Goal: Task Accomplishment & Management: Manage account settings

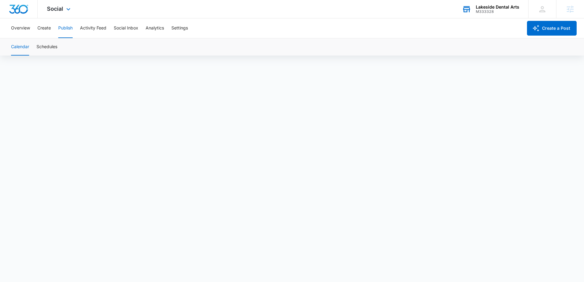
click at [481, 11] on div "M333328" at bounding box center [496, 11] width 43 height 4
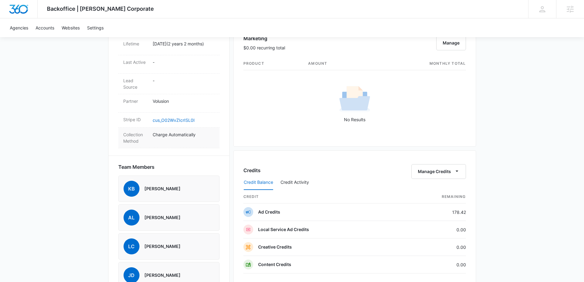
scroll to position [398, 0]
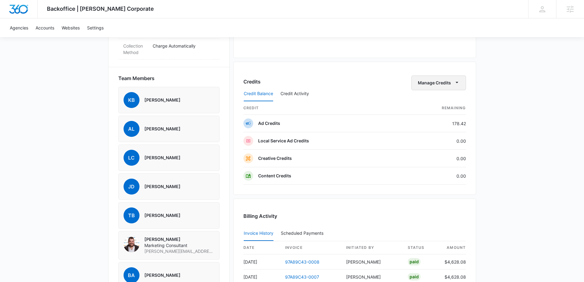
click at [465, 82] on button "Manage Credits" at bounding box center [438, 82] width 55 height 15
click at [437, 123] on div "Transfer Credits" at bounding box center [447, 121] width 57 height 4
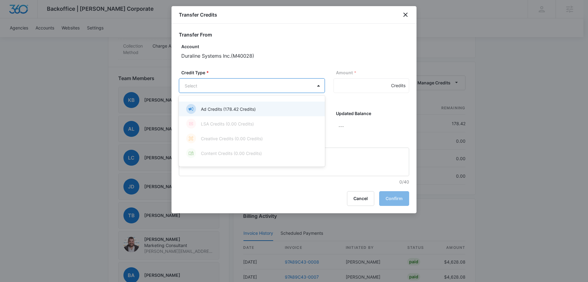
click at [250, 86] on body "Backoffice | Sigler Corporate Apps Settings KB Kaitlyn Brunswig kaitlyn.brunswi…" at bounding box center [294, 8] width 588 height 812
click at [224, 110] on p "Ad Credits (178.42 Credits)" at bounding box center [228, 109] width 55 height 6
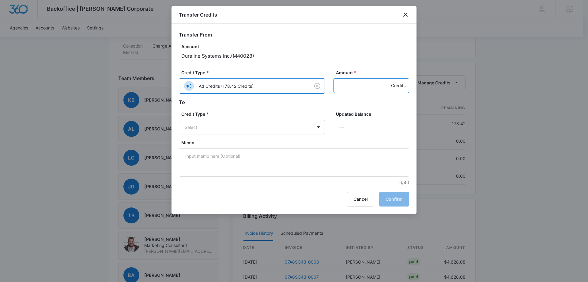
click at [338, 81] on input "Amount *" at bounding box center [372, 85] width 76 height 15
type input "100"
click at [268, 130] on body "Backoffice | Sigler Corporate Apps Settings KB Kaitlyn Brunswig kaitlyn.brunswi…" at bounding box center [294, 8] width 588 height 812
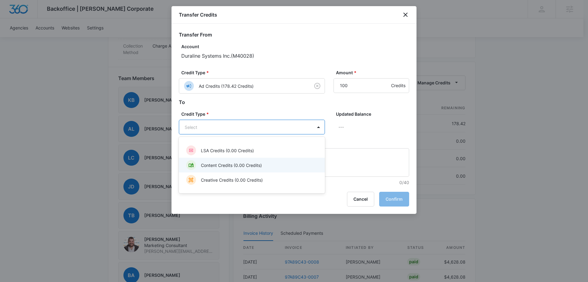
click at [239, 161] on div "Content Credits (0.00 Credits)" at bounding box center [251, 165] width 130 height 10
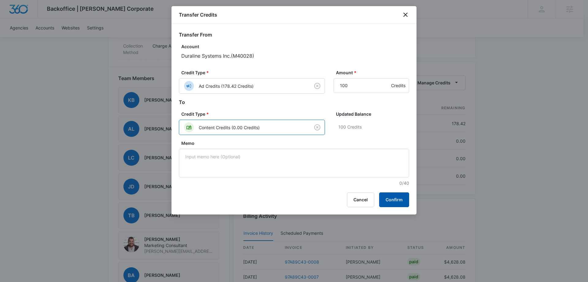
click at [399, 203] on button "Confirm" at bounding box center [394, 199] width 30 height 15
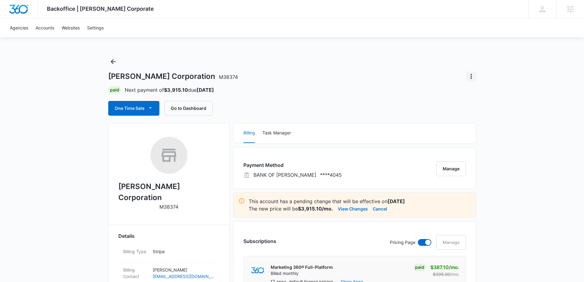
click at [472, 75] on icon "Actions" at bounding box center [470, 76] width 7 height 7
click at [480, 109] on button "Close Account" at bounding box center [492, 111] width 52 height 9
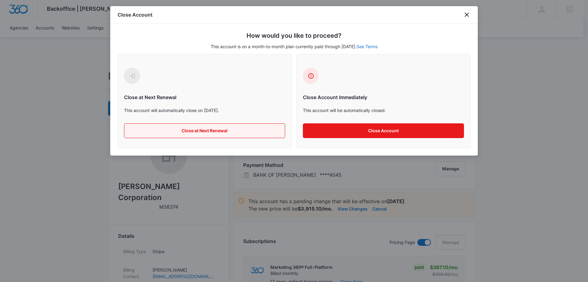
click at [226, 128] on button "Close at Next Renewal" at bounding box center [204, 130] width 161 height 15
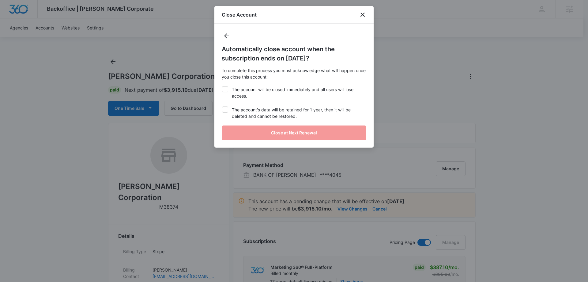
click at [245, 89] on label "The account will be closed immediately and all users will lose access." at bounding box center [294, 92] width 145 height 13
click at [222, 86] on input "The account will be closed immediately and all users will lose access." at bounding box center [222, 86] width 0 height 0
checkbox input "true"
drag, startPoint x: 247, startPoint y: 111, endPoint x: 259, endPoint y: 132, distance: 24.2
click at [247, 111] on label "The account's data will be retained for 1 year, then it will be deleted and can…" at bounding box center [294, 112] width 145 height 13
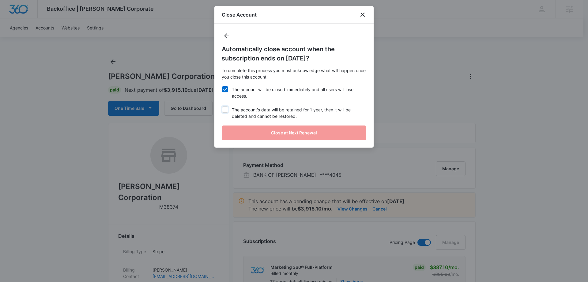
click at [222, 107] on input "The account's data will be retained for 1 year, then it will be deleted and can…" at bounding box center [222, 106] width 0 height 0
checkbox input "true"
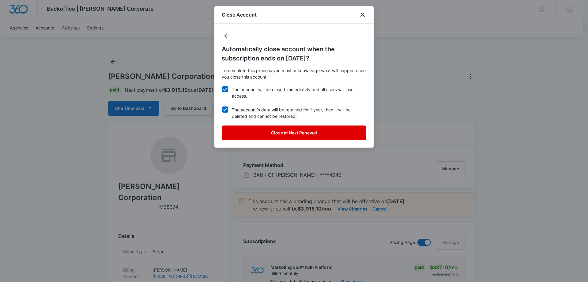
click at [260, 133] on button "Close at Next Renewal" at bounding box center [294, 132] width 145 height 15
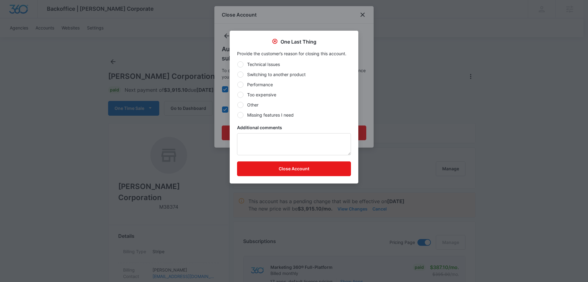
click at [255, 106] on label "Other" at bounding box center [294, 104] width 114 height 6
click at [237, 105] on input "Other" at bounding box center [237, 104] width 0 height 0
radio input "true"
click at [282, 169] on button "Close Account" at bounding box center [294, 168] width 114 height 15
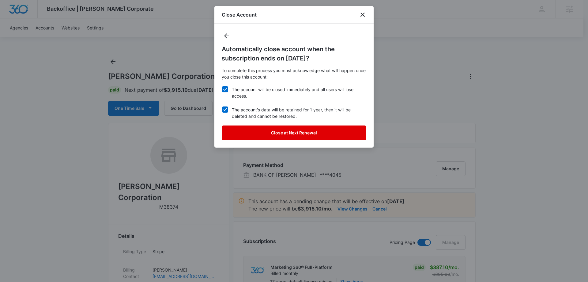
click at [289, 132] on button "Close at Next Renewal" at bounding box center [294, 132] width 145 height 15
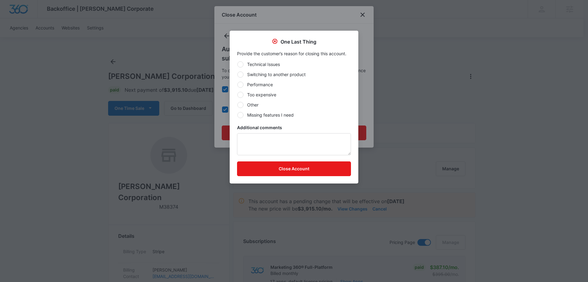
click at [253, 108] on div "Technical Issues Switching to another product Performance Too expensive Other M…" at bounding box center [294, 89] width 114 height 57
click at [252, 104] on label "Other" at bounding box center [294, 104] width 114 height 6
click at [237, 104] on input "Other" at bounding box center [237, 104] width 0 height 0
radio input "true"
click at [273, 172] on button "Close Account" at bounding box center [294, 168] width 114 height 15
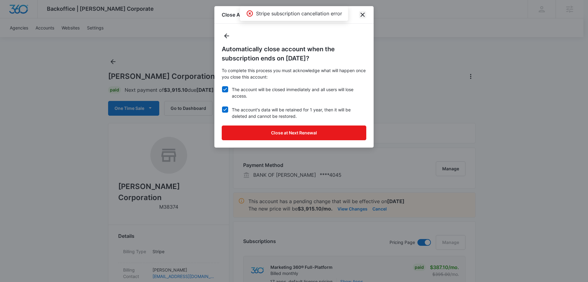
click at [361, 13] on icon "close" at bounding box center [363, 15] width 4 height 4
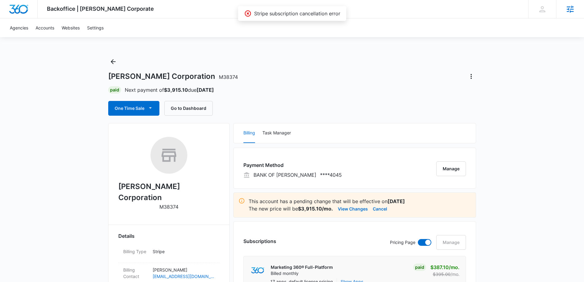
click at [562, 8] on div "Agencies Agency Management" at bounding box center [570, 9] width 28 height 18
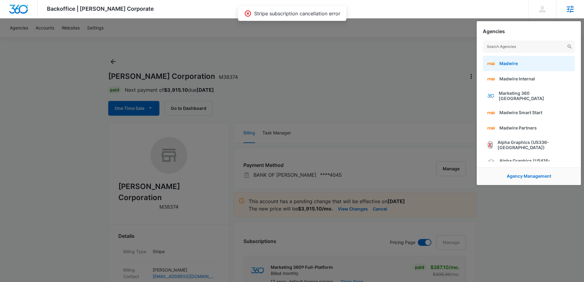
click at [519, 62] on link "Madwire" at bounding box center [528, 63] width 92 height 15
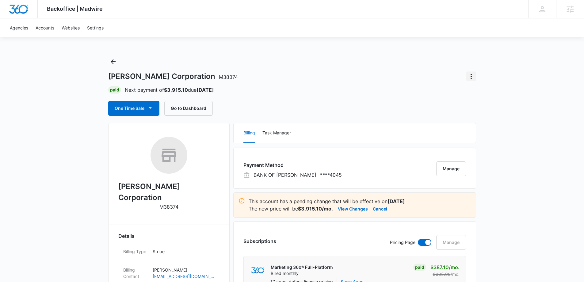
click at [469, 74] on icon "Actions" at bounding box center [470, 76] width 7 height 7
click at [486, 111] on div "Close Account" at bounding box center [489, 112] width 30 height 4
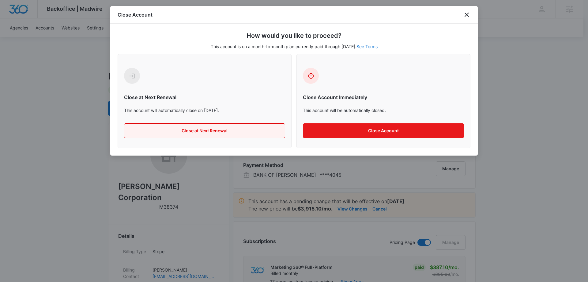
click at [269, 127] on button "Close at Next Renewal" at bounding box center [204, 130] width 161 height 15
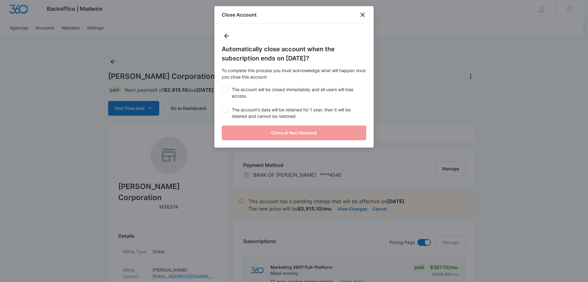
click at [240, 95] on label "The account will be closed immediately and all users will lose access." at bounding box center [294, 92] width 145 height 13
click at [222, 86] on input "The account will be closed immediately and all users will lose access." at bounding box center [222, 86] width 0 height 0
checkbox input "true"
drag, startPoint x: 243, startPoint y: 112, endPoint x: 244, endPoint y: 117, distance: 5.4
click at [243, 112] on label "The account's data will be retained for 1 year, then it will be deleted and can…" at bounding box center [294, 112] width 145 height 13
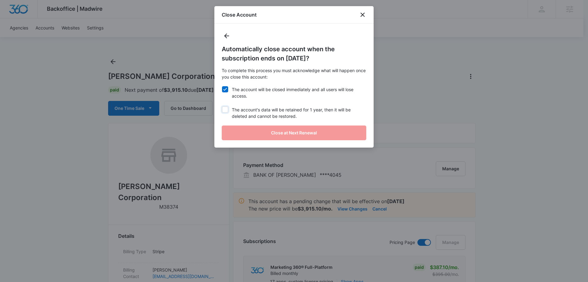
click at [222, 107] on input "The account's data will be retained for 1 year, then it will be deleted and can…" at bounding box center [222, 106] width 0 height 0
checkbox input "true"
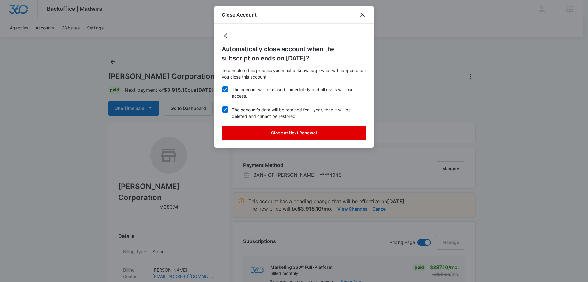
click at [247, 129] on button "Close at Next Renewal" at bounding box center [294, 132] width 145 height 15
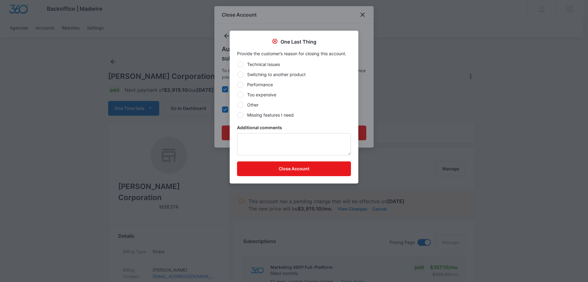
click at [267, 74] on label "Switching to another product" at bounding box center [294, 74] width 114 height 6
click at [237, 74] on input "Switching to another product" at bounding box center [237, 74] width 0 height 0
radio input "true"
click at [293, 168] on button "Close Account" at bounding box center [294, 168] width 114 height 15
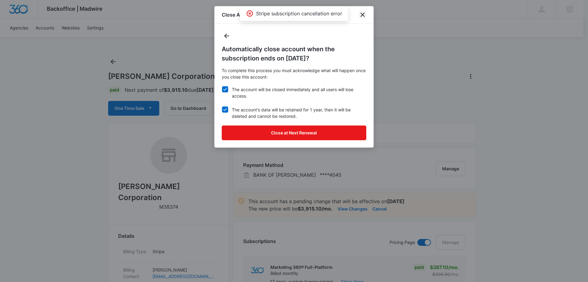
click at [365, 17] on icon "close" at bounding box center [362, 14] width 7 height 7
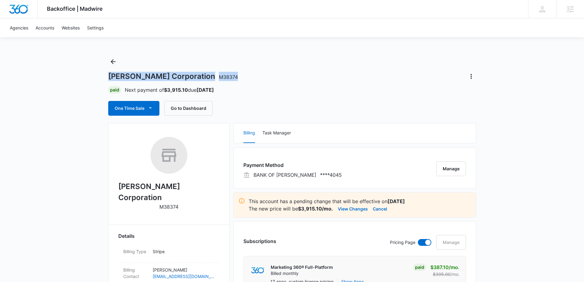
drag, startPoint x: 214, startPoint y: 75, endPoint x: 83, endPoint y: 78, distance: 131.4
copy h1 "Glassman Corporation M38374"
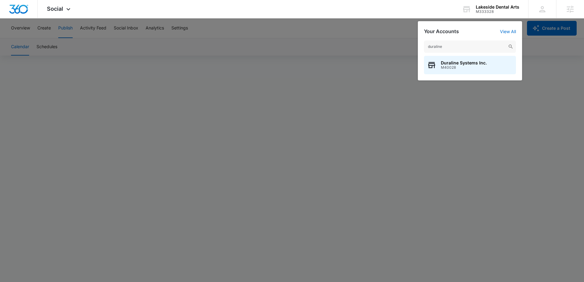
type input "duraline"
click at [463, 66] on span "M40028" at bounding box center [464, 67] width 46 height 4
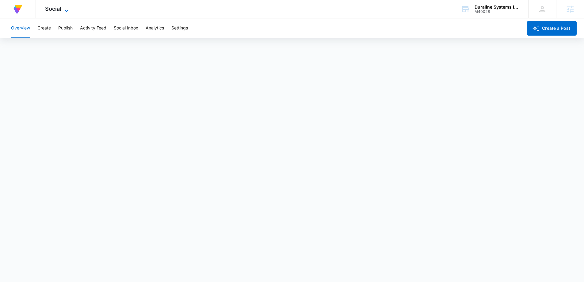
click at [52, 11] on span "Social" at bounding box center [53, 9] width 16 height 6
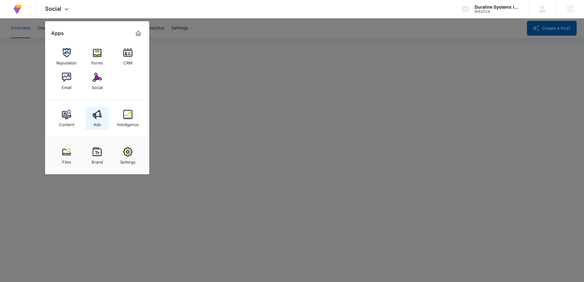
click at [98, 123] on div "Ads" at bounding box center [96, 123] width 7 height 8
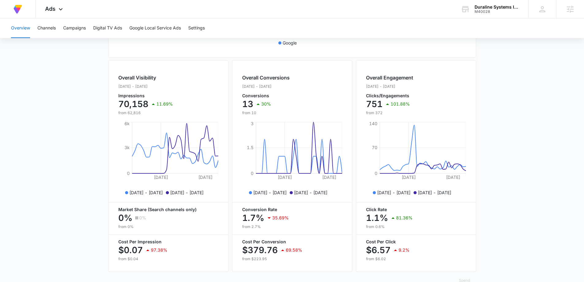
scroll to position [221, 0]
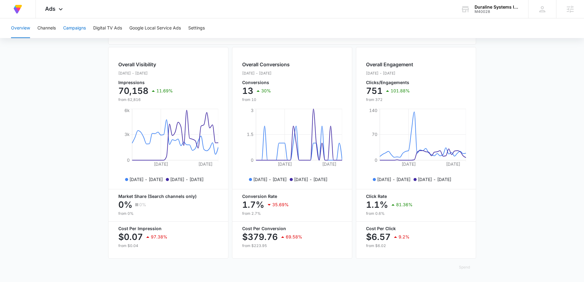
click at [76, 26] on button "Campaigns" at bounding box center [74, 28] width 23 height 20
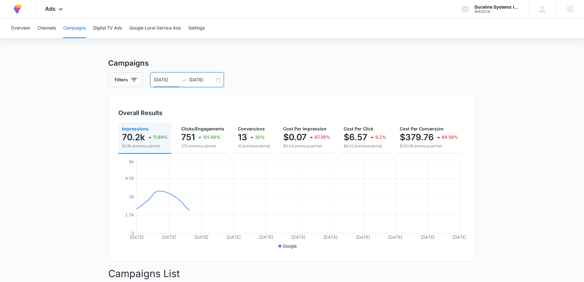
click at [164, 79] on input "[DATE]" at bounding box center [166, 79] width 25 height 7
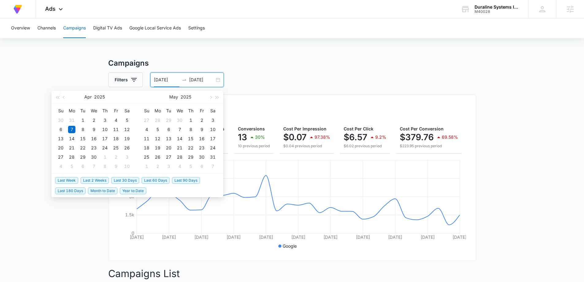
click at [127, 178] on span "Last 30 Days" at bounding box center [125, 180] width 28 height 7
type input "[DATE]"
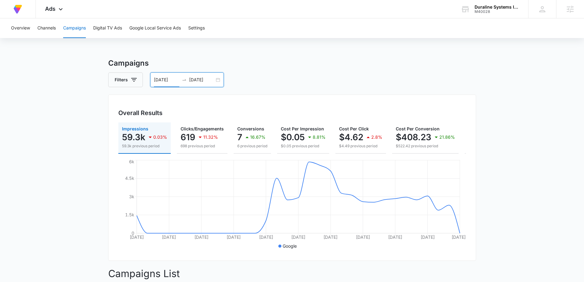
click at [201, 82] on input "[DATE]" at bounding box center [201, 79] width 25 height 7
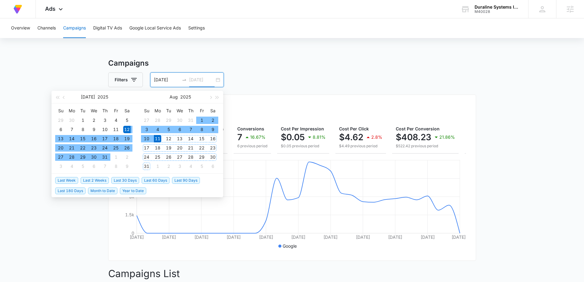
type input "[DATE]"
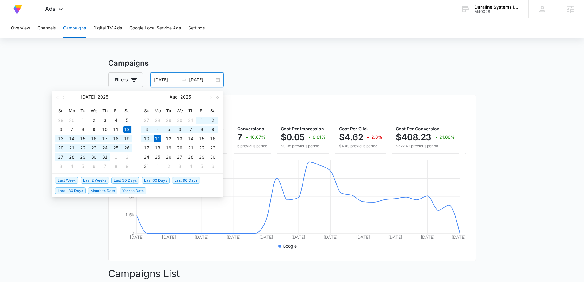
click at [125, 179] on span "Last 30 Days" at bounding box center [125, 180] width 28 height 7
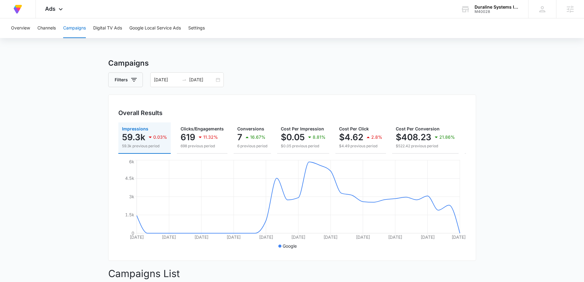
click at [62, 157] on main "Campaigns Filters [DATE] [DATE] Overall Results Impressions 59.3k 0.03% 59.3k p…" at bounding box center [292, 276] width 584 height 437
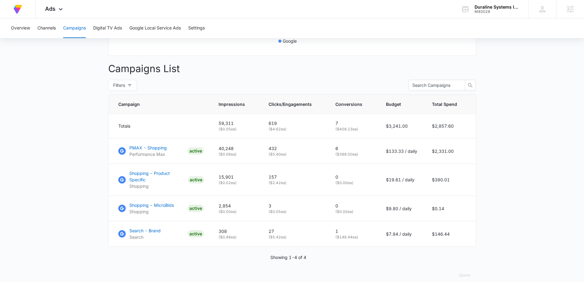
scroll to position [211, 0]
